Goal: Find specific page/section: Find specific page/section

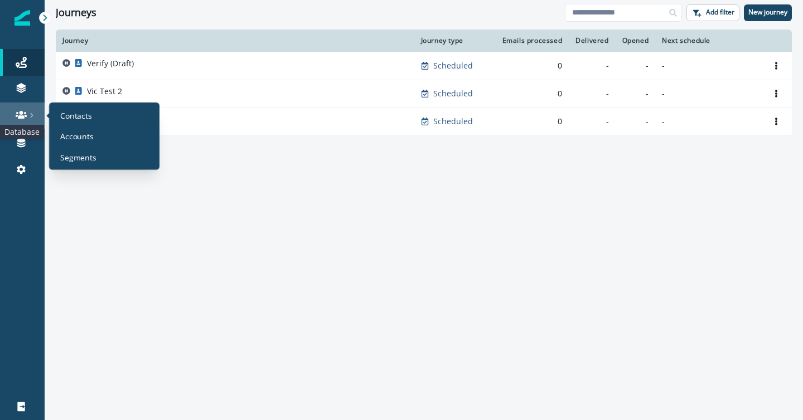
click at [18, 115] on icon at bounding box center [21, 115] width 11 height 8
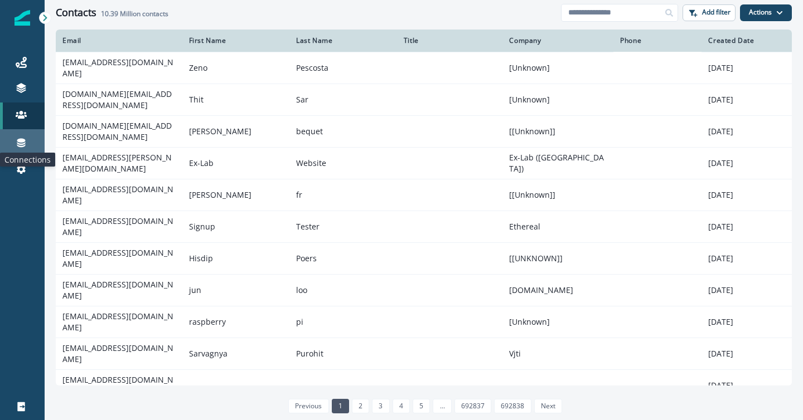
click at [21, 143] on icon at bounding box center [21, 142] width 11 height 11
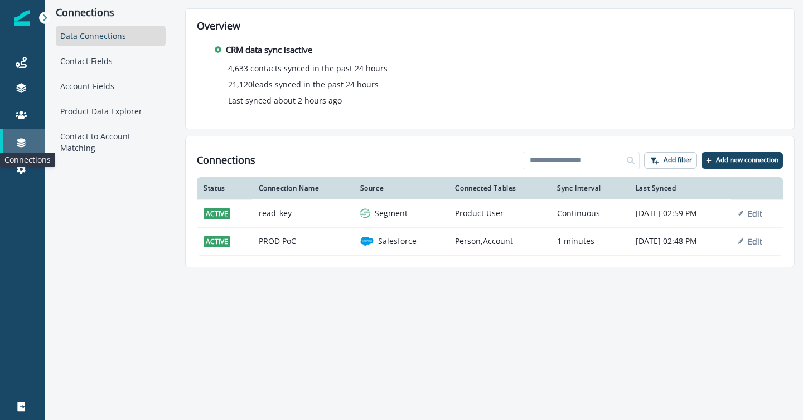
click at [26, 142] on icon at bounding box center [21, 142] width 11 height 11
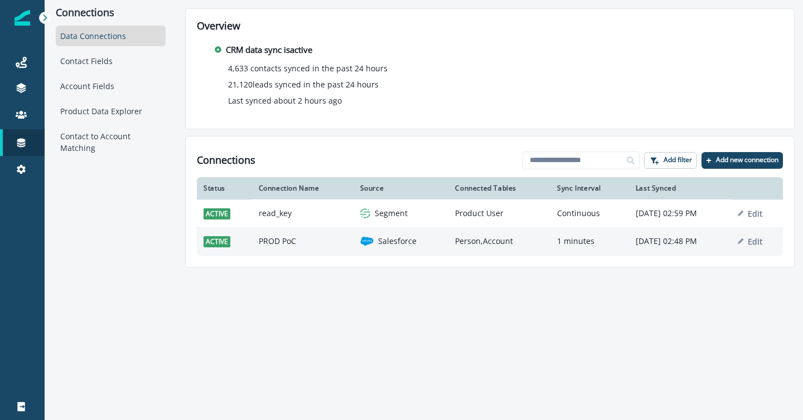
click at [316, 240] on td "PROD PoC" at bounding box center [302, 241] width 101 height 28
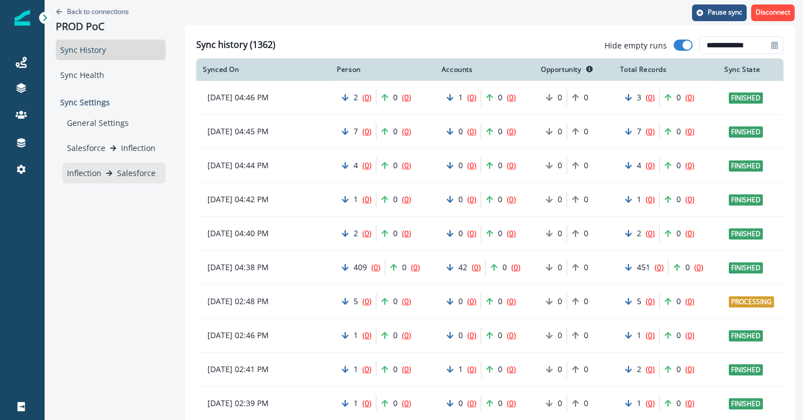
click at [97, 171] on p "Inflection" at bounding box center [84, 173] width 35 height 12
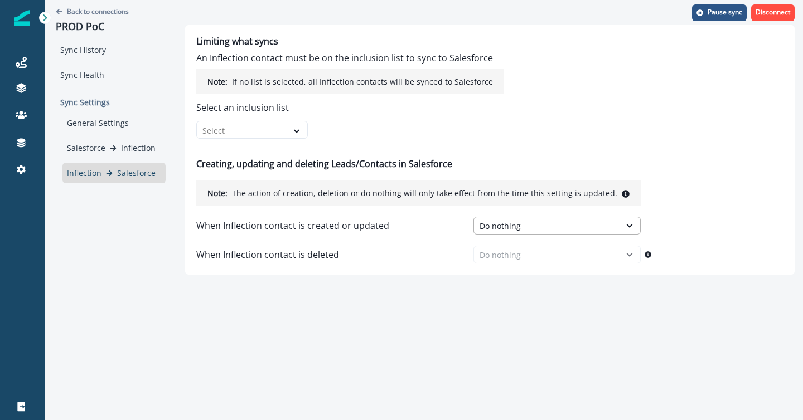
click at [521, 227] on div "Do nothing" at bounding box center [546, 226] width 135 height 12
drag, startPoint x: 198, startPoint y: 226, endPoint x: 376, endPoint y: 234, distance: 178.0
click at [376, 234] on div "When Inflection contact is created or updated Do nothing" at bounding box center [418, 226] width 444 height 18
copy p "When Inflection contact is created or updated"
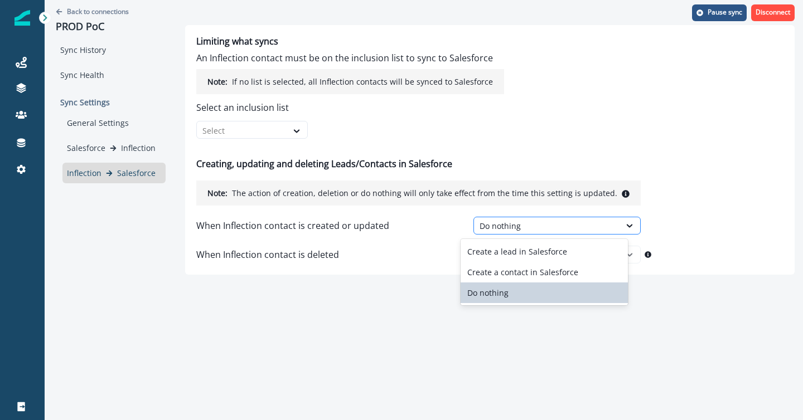
click at [531, 222] on div "Do nothing" at bounding box center [546, 226] width 135 height 12
click at [507, 227] on div "Do nothing" at bounding box center [546, 226] width 135 height 12
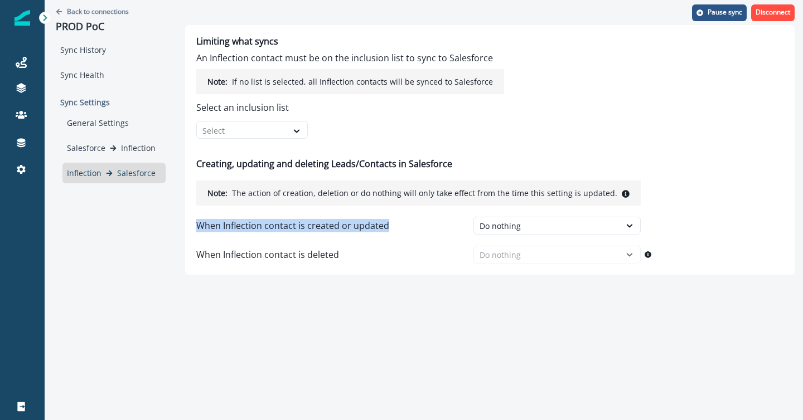
drag, startPoint x: 196, startPoint y: 228, endPoint x: 385, endPoint y: 228, distance: 189.0
click at [385, 228] on p "When Inflection contact is created or updated" at bounding box center [292, 225] width 193 height 13
copy p "When Inflection contact is created or updated"
